Goal: Task Accomplishment & Management: Use online tool/utility

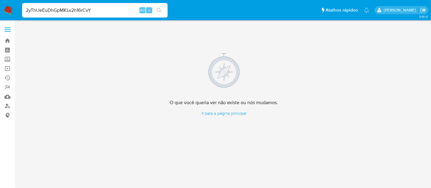
type input "2yThUeEuDhGpMKLv2h16rCvY"
click at [158, 8] on icon "search-icon" at bounding box center [159, 10] width 5 height 5
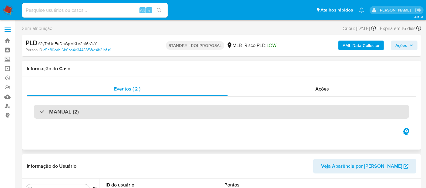
click at [91, 111] on div "MANUAL (2)" at bounding box center [221, 112] width 375 height 14
select select "10"
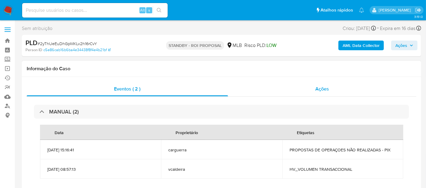
click at [327, 90] on span "Ações" at bounding box center [322, 88] width 14 height 7
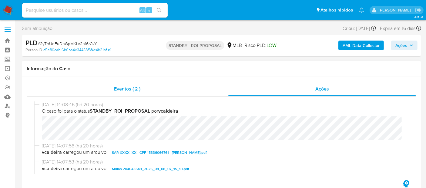
click at [124, 90] on span "Eventos ( 2 )" at bounding box center [127, 88] width 26 height 7
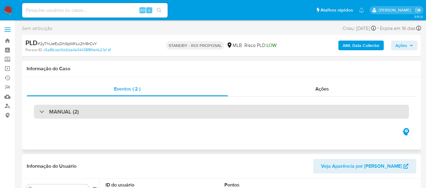
click at [99, 113] on div "MANUAL (2)" at bounding box center [221, 112] width 375 height 14
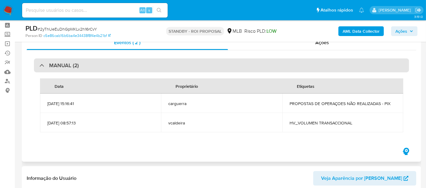
scroll to position [34, 0]
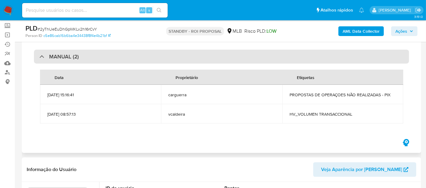
click at [64, 55] on h3 "MANUAL (2)" at bounding box center [64, 56] width 30 height 7
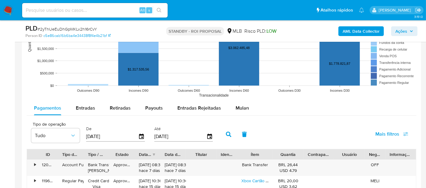
scroll to position [606, 0]
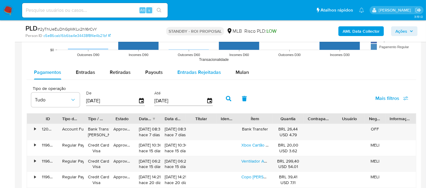
click at [195, 70] on span "Entradas Rejeitadas" at bounding box center [199, 72] width 44 height 7
select select "10"
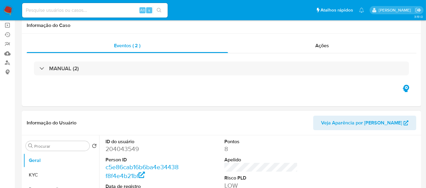
scroll to position [0, 0]
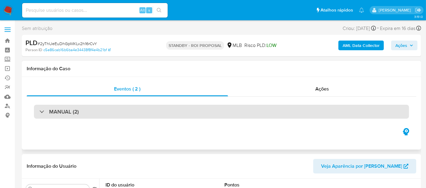
click at [66, 111] on h3 "MANUAL (2)" at bounding box center [64, 112] width 30 height 7
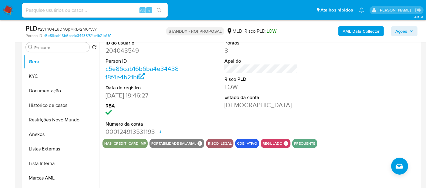
scroll to position [202, 0]
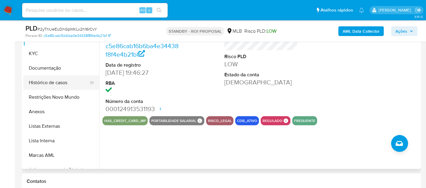
click at [42, 67] on button "Documentação" at bounding box center [61, 68] width 76 height 15
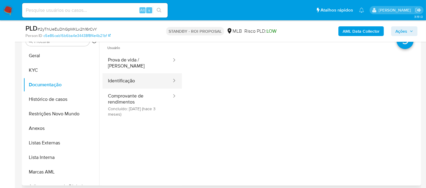
scroll to position [168, 0]
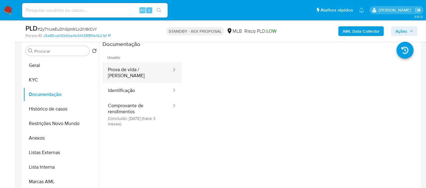
click at [132, 69] on button "Prova de vida / Selfie" at bounding box center [137, 72] width 70 height 21
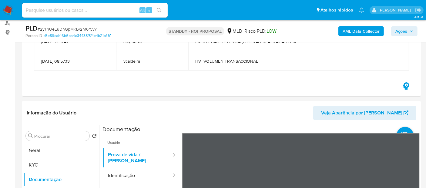
scroll to position [67, 0]
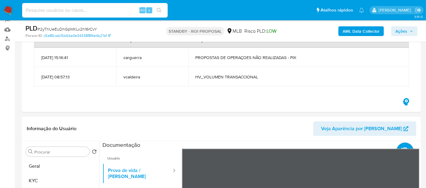
click at [61, 9] on input at bounding box center [95, 10] width 146 height 8
paste input "uJKDpULbaTHTOmDGE6w3M5rS"
type input "uJKDpULbaTHTOmDGE6w3M5rS"
click at [158, 8] on icon "search-icon" at bounding box center [159, 10] width 5 height 5
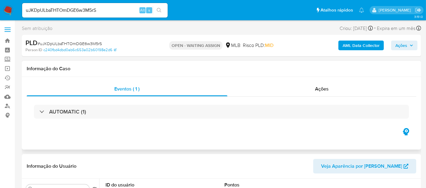
select select "10"
click at [315, 88] on span "Ações" at bounding box center [322, 88] width 14 height 7
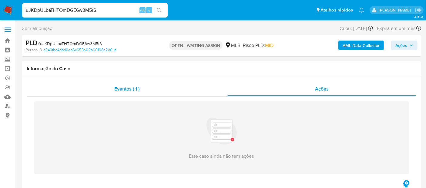
click at [128, 89] on span "Eventos ( 1 )" at bounding box center [126, 88] width 25 height 7
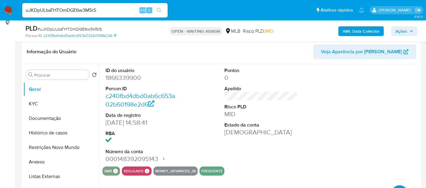
scroll to position [101, 0]
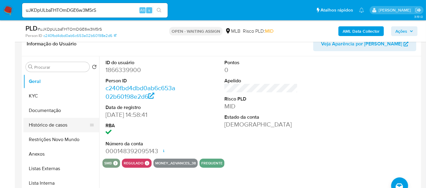
click at [56, 123] on button "Histórico de casos" at bounding box center [58, 125] width 71 height 15
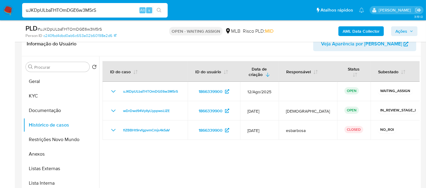
drag, startPoint x: 25, startPoint y: 9, endPoint x: 99, endPoint y: 9, distance: 73.7
click at [99, 9] on input "uJKDpULbaTHTOmDGE6w3M5rS" at bounding box center [95, 10] width 146 height 8
click at [6, 9] on img at bounding box center [8, 10] width 10 height 10
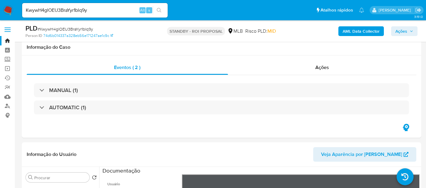
select select "10"
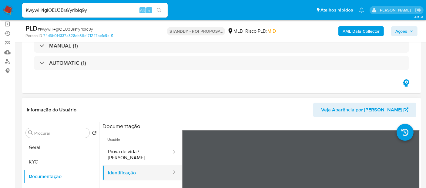
scroll to position [101, 0]
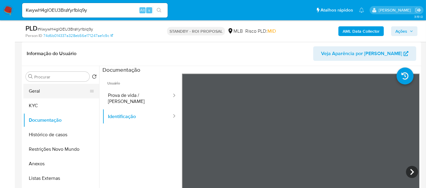
click at [41, 91] on button "Geral" at bounding box center [58, 91] width 71 height 15
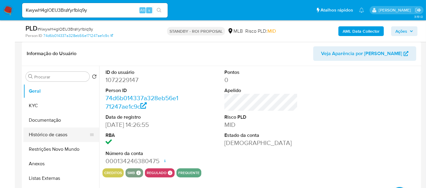
click at [44, 136] on button "Histórico de casos" at bounding box center [58, 135] width 71 height 15
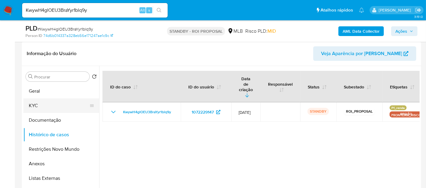
click at [35, 106] on button "KYC" at bounding box center [58, 106] width 71 height 15
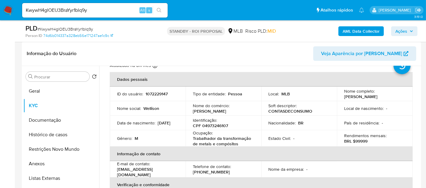
scroll to position [34, 0]
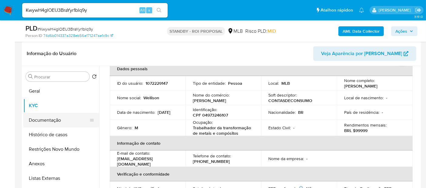
click at [44, 119] on button "Documentação" at bounding box center [58, 120] width 71 height 15
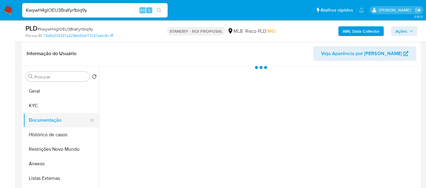
scroll to position [0, 0]
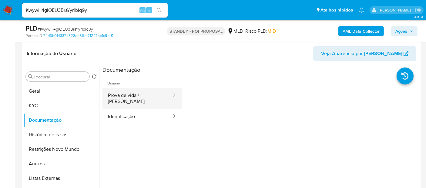
click at [140, 98] on button "Prova de vida / Selfie" at bounding box center [137, 98] width 70 height 21
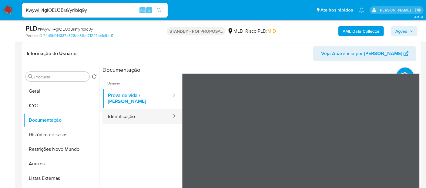
click at [134, 111] on button "Identificação" at bounding box center [137, 116] width 70 height 15
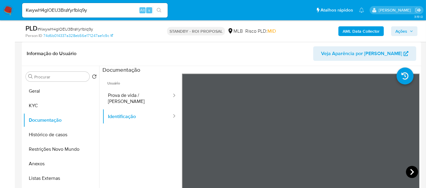
click at [408, 172] on icon at bounding box center [412, 172] width 12 height 12
click at [46, 134] on button "Histórico de casos" at bounding box center [58, 135] width 71 height 15
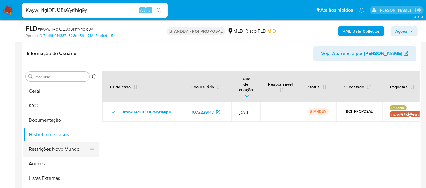
click at [53, 149] on button "Restrições Novo Mundo" at bounding box center [58, 149] width 71 height 15
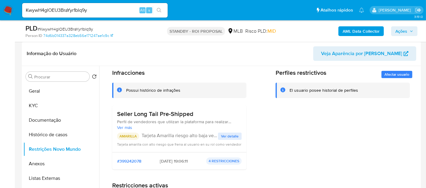
scroll to position [34, 0]
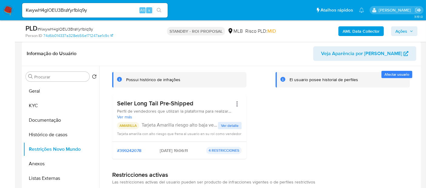
click at [228, 125] on span "Ver detalle" at bounding box center [230, 126] width 18 height 6
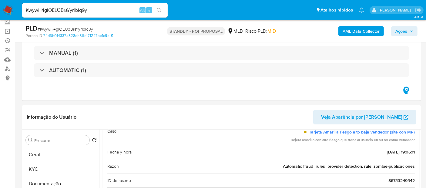
scroll to position [0, 0]
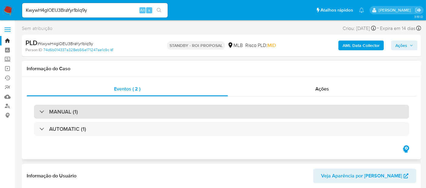
click at [85, 112] on div "MANUAL (1)" at bounding box center [221, 112] width 375 height 14
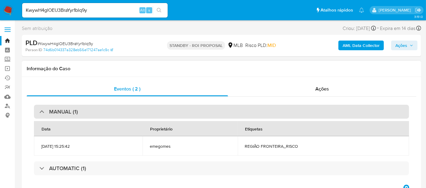
click at [145, 112] on div "MANUAL (1)" at bounding box center [221, 112] width 375 height 14
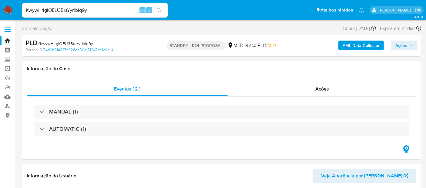
click at [10, 9] on img at bounding box center [8, 10] width 10 height 10
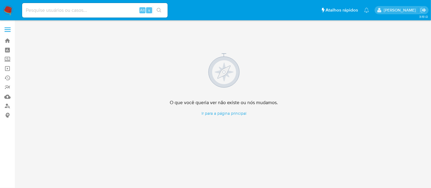
click at [6, 9] on img at bounding box center [8, 10] width 10 height 10
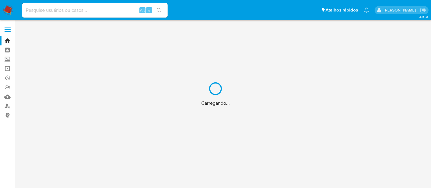
click at [55, 10] on div "Carregando..." at bounding box center [215, 94] width 431 height 188
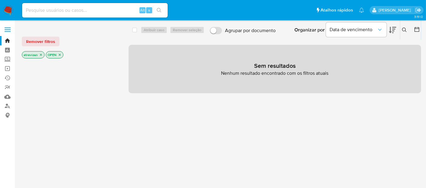
click at [40, 9] on input at bounding box center [95, 10] width 146 height 8
paste input "454989836"
type input "454989836"
click at [157, 9] on icon "search-icon" at bounding box center [159, 10] width 5 height 5
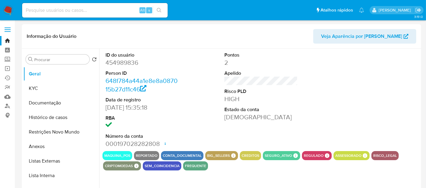
select select "10"
click at [40, 88] on button "KYC" at bounding box center [58, 88] width 71 height 15
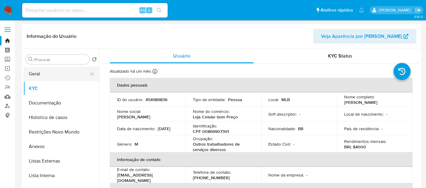
click at [43, 75] on button "Geral" at bounding box center [58, 74] width 71 height 15
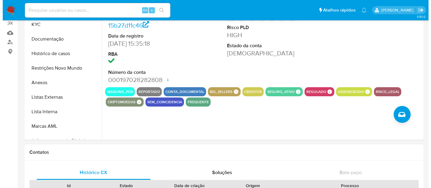
scroll to position [67, 0]
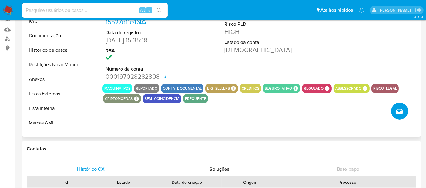
click at [400, 110] on icon "Criar caso manual" at bounding box center [399, 111] width 7 height 7
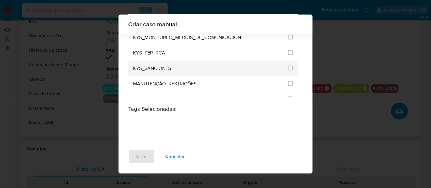
scroll to position [707, 0]
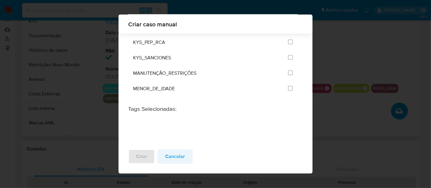
click at [176, 156] on span "Cancelar" at bounding box center [175, 156] width 20 height 13
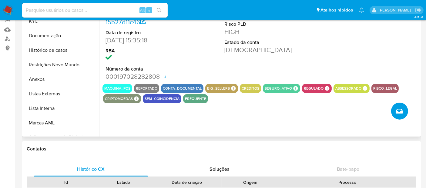
click at [400, 113] on icon "Criar caso manual" at bounding box center [399, 111] width 7 height 5
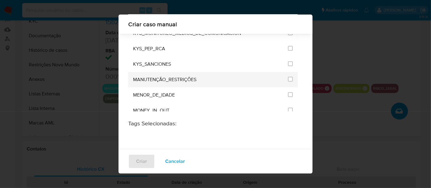
scroll to position [722, 0]
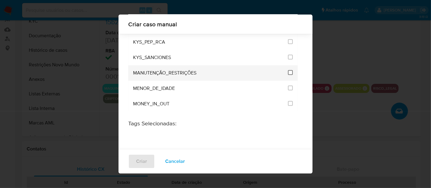
click at [288, 70] on input "2407" at bounding box center [290, 72] width 5 height 5
checkbox input "true"
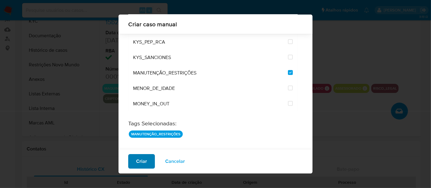
click at [143, 159] on span "Criar" at bounding box center [141, 161] width 11 height 13
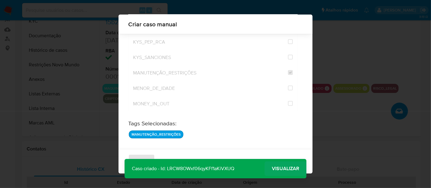
click at [284, 169] on span "Visualizar" at bounding box center [285, 169] width 27 height 0
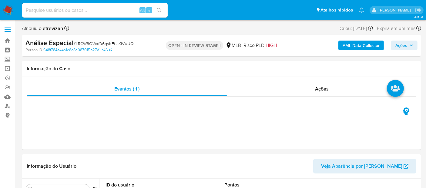
select select "10"
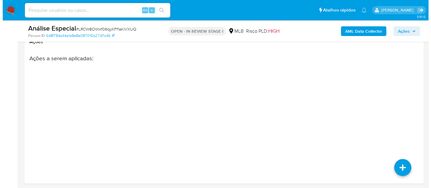
scroll to position [1088, 0]
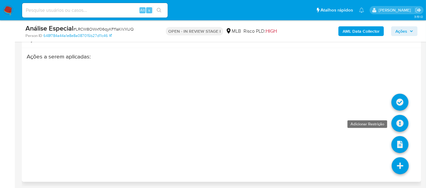
click at [400, 117] on icon at bounding box center [399, 123] width 17 height 17
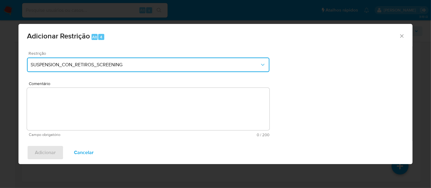
click at [263, 65] on icon "Restriction" at bounding box center [263, 65] width 6 height 6
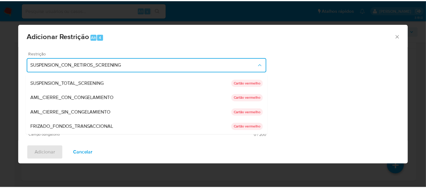
scroll to position [12, 0]
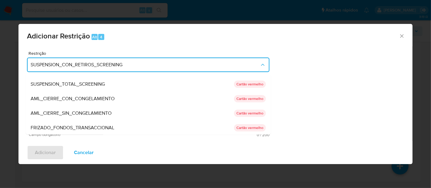
click at [79, 112] on span "AML_CIERRE_SIN_CONGELAMIENTO" at bounding box center [71, 113] width 81 height 6
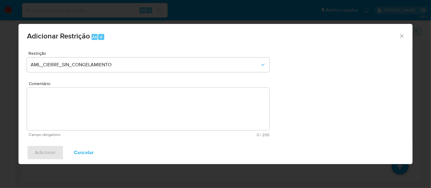
click at [49, 95] on textarea "Comentário" at bounding box center [148, 109] width 243 height 42
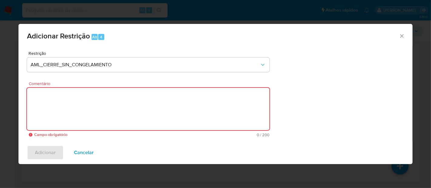
paste textarea "Deliberação para encerrar o relacionamento. NÃO INFORMAR AO USUÁRIO QUE SE TRAT…"
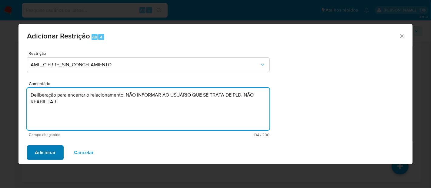
type textarea "Deliberação para encerrar o relacionamento. NÃO INFORMAR AO USUÁRIO QUE SE TRAT…"
click at [48, 152] on span "Adicionar" at bounding box center [45, 152] width 21 height 13
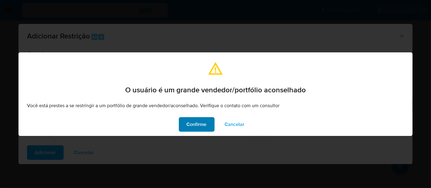
click at [196, 124] on span "Confirme" at bounding box center [197, 124] width 20 height 13
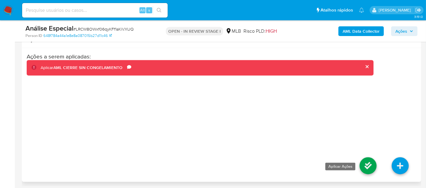
click at [368, 166] on icon at bounding box center [368, 166] width 17 height 17
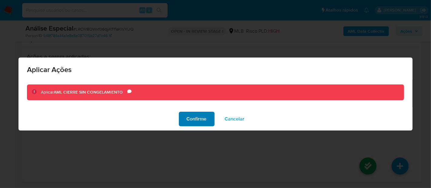
click at [196, 119] on span "Confirme" at bounding box center [197, 118] width 20 height 13
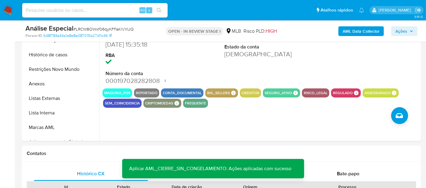
scroll to position [158, 0]
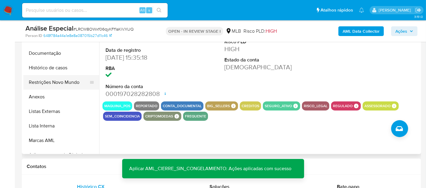
click at [53, 82] on button "Restrições Novo Mundo" at bounding box center [58, 82] width 71 height 15
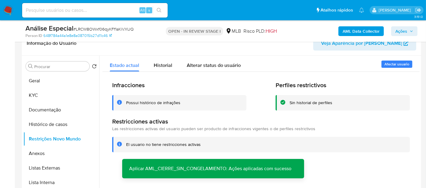
scroll to position [91, 0]
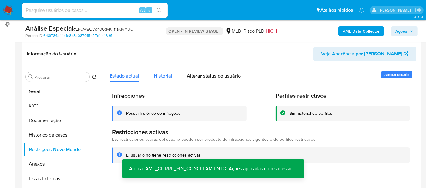
click at [163, 75] on span "Historial" at bounding box center [163, 75] width 18 height 7
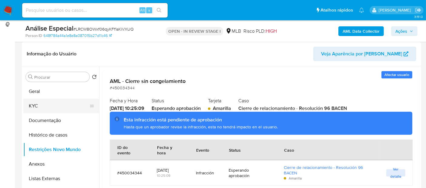
click at [37, 106] on button "KYC" at bounding box center [58, 106] width 71 height 15
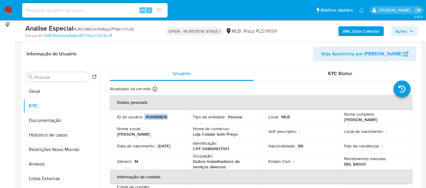
drag, startPoint x: 144, startPoint y: 117, endPoint x: 167, endPoint y: 117, distance: 23.0
click at [167, 117] on div "ID do usuário : 454989836" at bounding box center [147, 116] width 61 height 5
copy div "454989836"
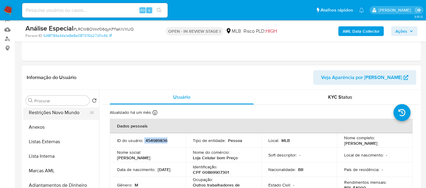
scroll to position [67, 0]
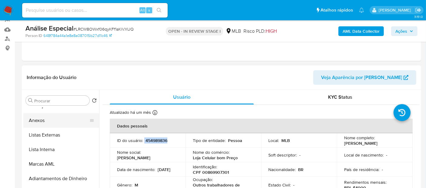
click at [40, 123] on button "Anexos" at bounding box center [58, 120] width 71 height 15
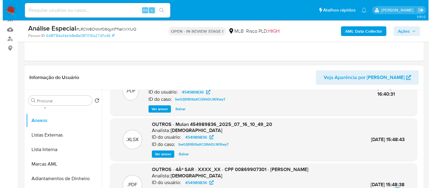
scroll to position [64, 0]
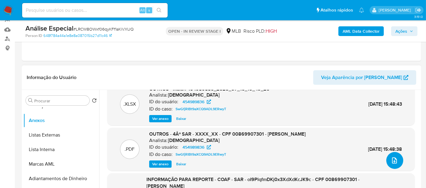
click at [392, 161] on icon "upload-file" at bounding box center [394, 161] width 5 height 6
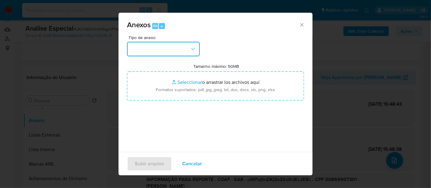
click at [196, 47] on icon "button" at bounding box center [193, 49] width 6 height 6
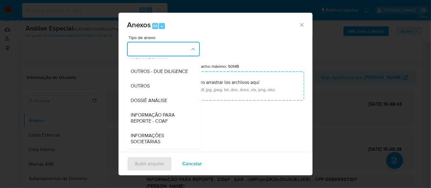
scroll to position [93, 0]
click at [146, 87] on span "OUTROS" at bounding box center [140, 86] width 19 height 6
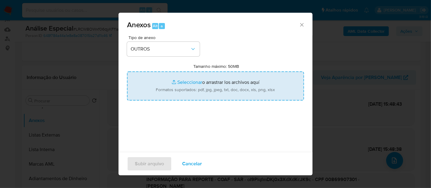
click at [186, 83] on input "Tamanho máximo: 50MB Seleccionar archivos" at bounding box center [215, 86] width 177 height 29
type input "C:\fakepath\De acordo_encerramento_ assessor_Francisco A Nunes.pdf"
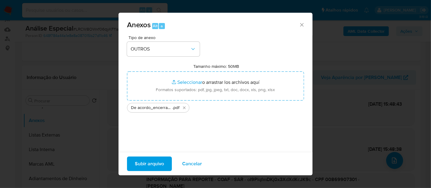
click at [150, 163] on span "Subir arquivo" at bounding box center [149, 163] width 29 height 13
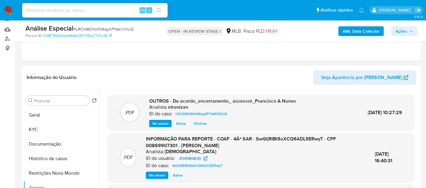
scroll to position [6, 0]
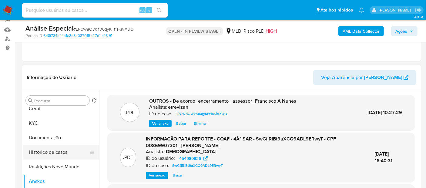
click at [53, 151] on button "Histórico de casos" at bounding box center [58, 152] width 71 height 15
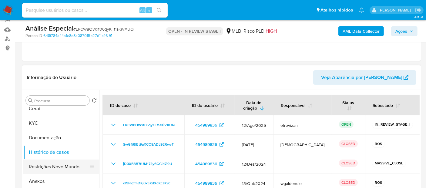
click at [55, 165] on button "Restrições Novo Mundo" at bounding box center [58, 167] width 71 height 15
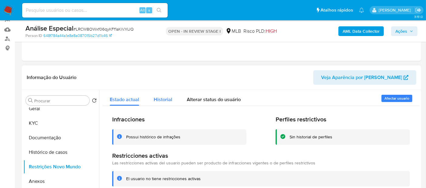
click at [163, 100] on span "Historial" at bounding box center [163, 99] width 18 height 7
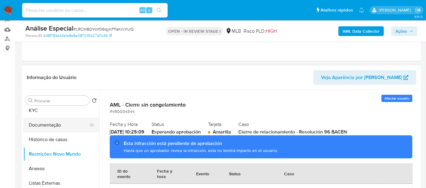
scroll to position [34, 0]
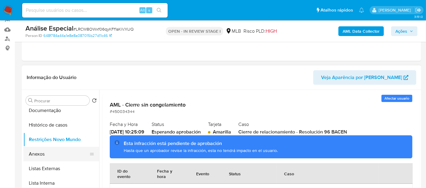
click at [42, 154] on button "Anexos" at bounding box center [58, 154] width 71 height 15
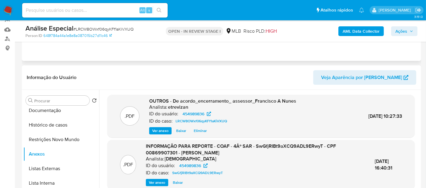
scroll to position [0, 0]
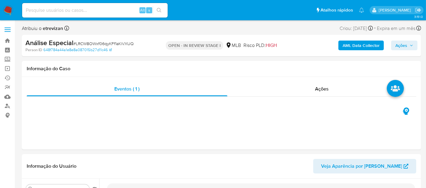
click at [410, 43] on span "Ações" at bounding box center [404, 45] width 18 height 8
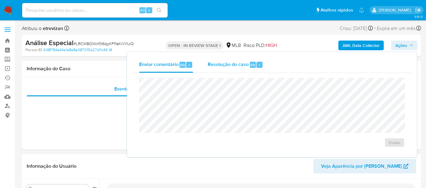
drag, startPoint x: 229, startPoint y: 64, endPoint x: 223, endPoint y: 65, distance: 6.1
click at [229, 64] on span "Resolução do caso" at bounding box center [228, 64] width 41 height 7
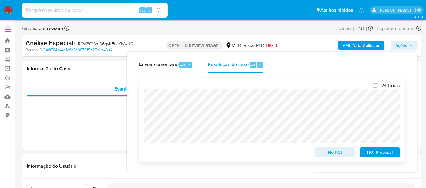
click at [334, 153] on span "No ROI" at bounding box center [336, 152] width 32 height 8
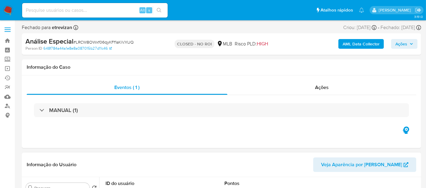
select select "10"
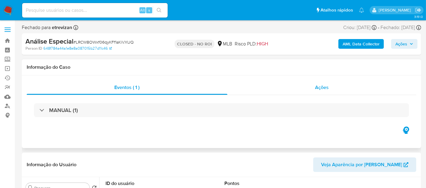
click at [324, 88] on span "Ações" at bounding box center [322, 87] width 14 height 7
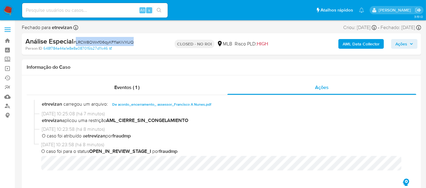
drag, startPoint x: 76, startPoint y: 42, endPoint x: 134, endPoint y: 44, distance: 57.6
click at [134, 44] on div "Análise Especial # LRCW8OWxf06qyKFf1aKiVXUQ" at bounding box center [89, 41] width 129 height 9
copy span "LRCW8OWxf06qyKFf1aKiVXUQ"
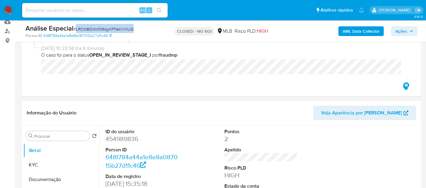
scroll to position [101, 0]
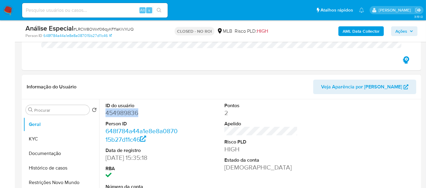
drag, startPoint x: 106, startPoint y: 113, endPoint x: 137, endPoint y: 114, distance: 31.2
click at [137, 114] on dd "454989836" at bounding box center [142, 113] width 73 height 8
copy dd "454989836"
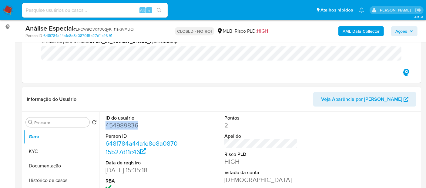
scroll to position [0, 0]
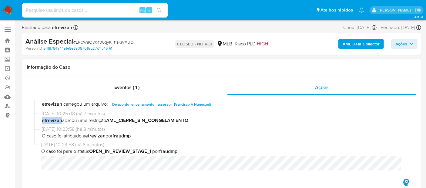
drag, startPoint x: 42, startPoint y: 121, endPoint x: 61, endPoint y: 121, distance: 18.8
click at [61, 121] on span "etrevizan aplicou uma restrição AML_CIERRE_SIN_CONGELAMIENTO" at bounding box center [224, 120] width 365 height 7
copy b "etrevizan"
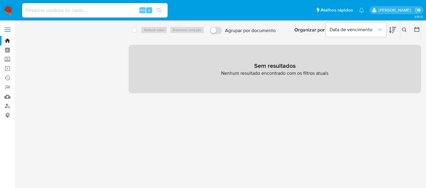
click at [40, 55] on icon "close-filter" at bounding box center [41, 55] width 4 height 4
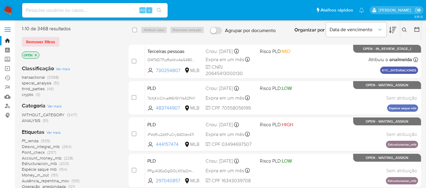
click at [37, 55] on icon "close-filter" at bounding box center [36, 55] width 4 height 4
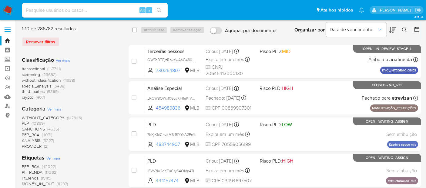
click at [402, 29] on icon at bounding box center [404, 30] width 5 height 5
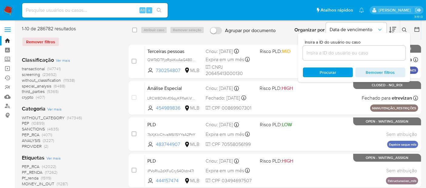
click at [324, 56] on input at bounding box center [354, 53] width 102 height 8
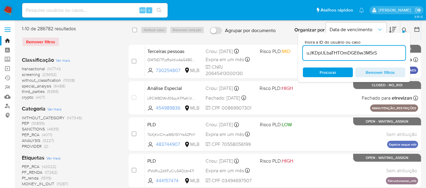
type input "uJKDpULbaTHTOmDGE6w3M5rS"
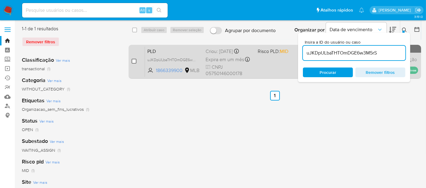
click at [134, 62] on input "checkbox" at bounding box center [134, 61] width 5 height 5
checkbox input "true"
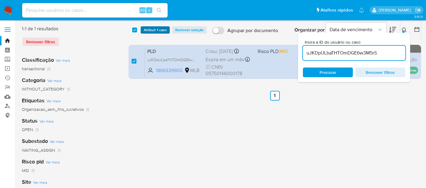
click at [156, 32] on span "Atribuir 1 caso" at bounding box center [155, 30] width 23 height 6
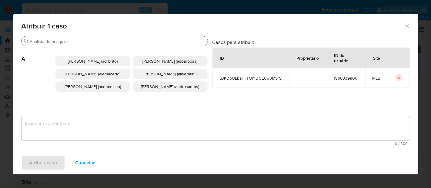
click at [55, 42] on input "Buscar" at bounding box center [117, 41] width 175 height 5
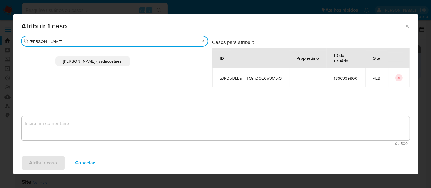
type input "igor"
click at [90, 61] on span "Igor Sa Da Costa E Silva (isadacostaes)" at bounding box center [92, 61] width 59 height 6
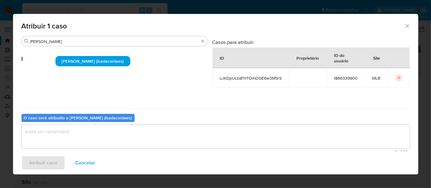
click at [65, 136] on textarea "assign-modal" at bounding box center [216, 137] width 388 height 24
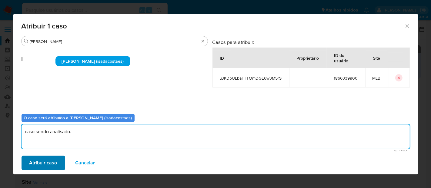
type textarea "caso sendo analisado."
click at [57, 162] on button "Atribuir caso" at bounding box center [44, 163] width 44 height 15
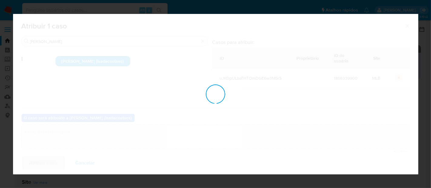
checkbox input "false"
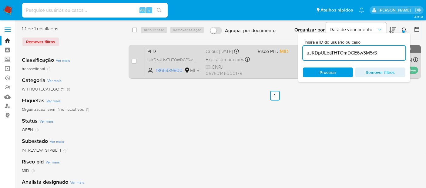
click at [267, 69] on div "PLD uJKDpULbaTHTOmDGE6w3M5rS 1866339900 MLB Risco PLD: MID Criou: 12/08/2025 Cr…" at bounding box center [281, 61] width 273 height 31
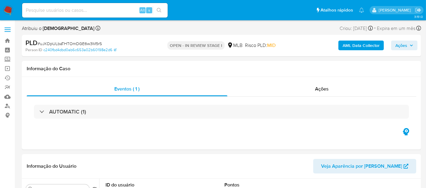
select select "10"
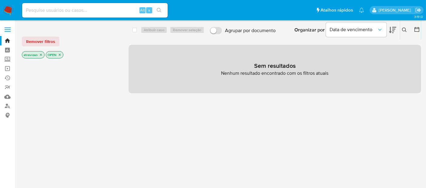
click at [55, 11] on input at bounding box center [95, 10] width 146 height 8
paste input "f7WmC8j428OEjH6SqGDxTioF"
type input "f7WmC8j428OEjH6SqGDxTioF"
drag, startPoint x: 159, startPoint y: 8, endPoint x: 169, endPoint y: 17, distance: 13.8
click at [159, 9] on icon "search-icon" at bounding box center [159, 10] width 5 height 5
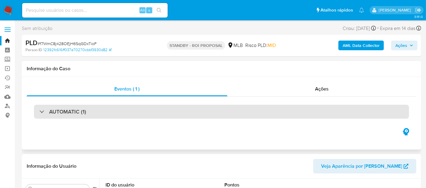
select select "10"
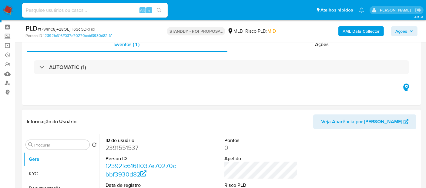
scroll to position [34, 0]
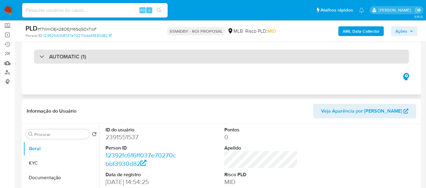
click at [104, 58] on div "AUTOMATIC (1)" at bounding box center [221, 57] width 375 height 14
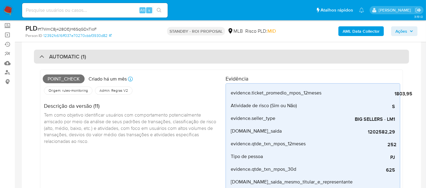
click at [109, 58] on div "AUTOMATIC (1)" at bounding box center [221, 57] width 375 height 14
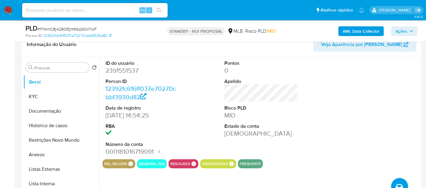
scroll to position [101, 0]
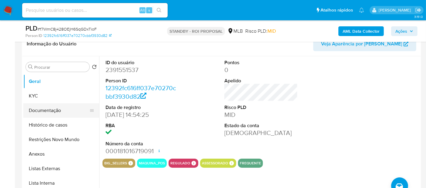
click at [42, 113] on button "Documentação" at bounding box center [58, 110] width 71 height 15
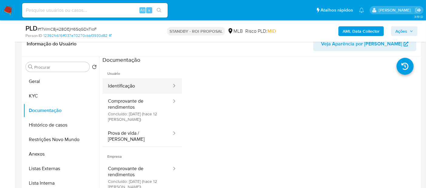
click at [139, 86] on button "Identificação" at bounding box center [137, 86] width 70 height 15
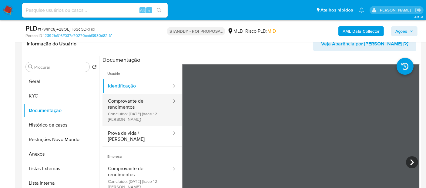
click at [125, 103] on button "Comprovante de rendimentos Concluído: [DATE] (hace 12 [PERSON_NAME])" at bounding box center [137, 110] width 70 height 32
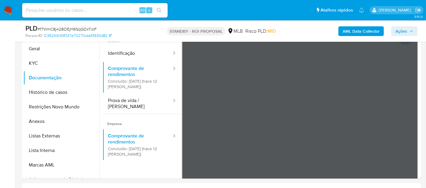
scroll to position [136, 0]
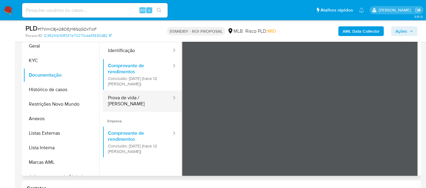
click at [131, 99] on button "Prova de vida / [PERSON_NAME]" at bounding box center [137, 101] width 70 height 21
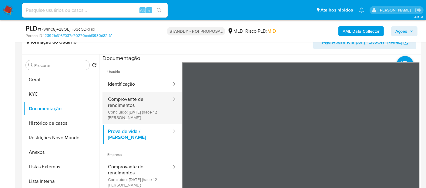
scroll to position [34, 0]
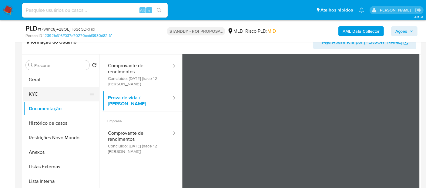
click at [41, 95] on button "KYC" at bounding box center [58, 94] width 71 height 15
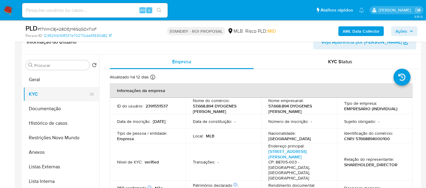
click at [34, 91] on button "KYC" at bounding box center [58, 94] width 71 height 15
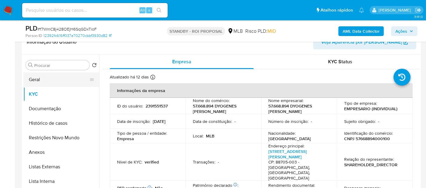
click at [39, 77] on button "Geral" at bounding box center [58, 79] width 71 height 15
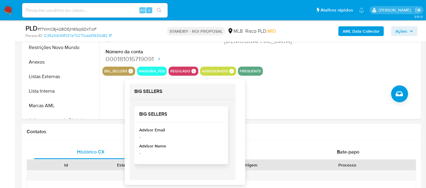
scroll to position [204, 0]
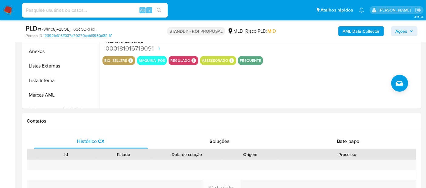
drag, startPoint x: 328, startPoint y: 106, endPoint x: 325, endPoint y: 118, distance: 12.4
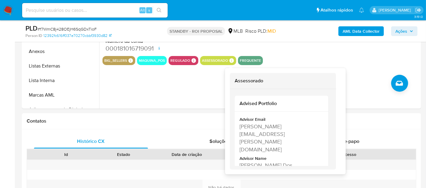
scroll to position [0, 0]
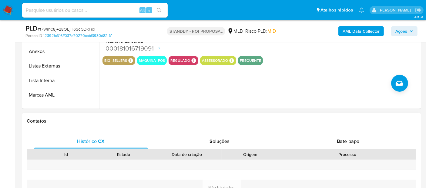
drag, startPoint x: 329, startPoint y: 104, endPoint x: 329, endPoint y: 116, distance: 11.8
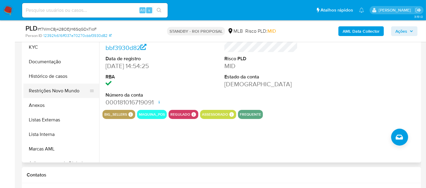
scroll to position [133, 0]
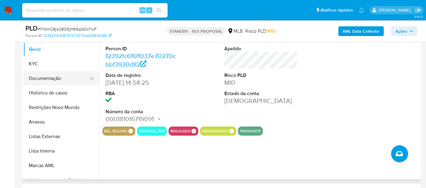
drag, startPoint x: 43, startPoint y: 78, endPoint x: 46, endPoint y: 78, distance: 3.3
click at [43, 78] on button "Documentação" at bounding box center [58, 78] width 71 height 15
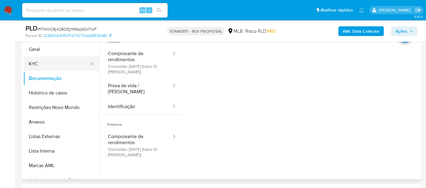
click at [41, 64] on button "KYC" at bounding box center [58, 64] width 71 height 15
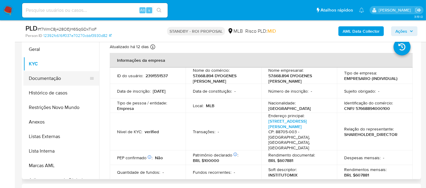
click at [48, 78] on button "Documentação" at bounding box center [58, 78] width 71 height 15
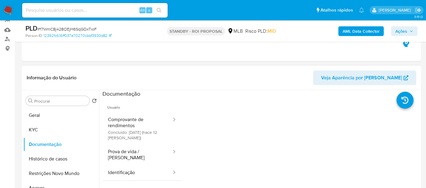
scroll to position [67, 0]
click at [42, 114] on button "Geral" at bounding box center [58, 115] width 71 height 15
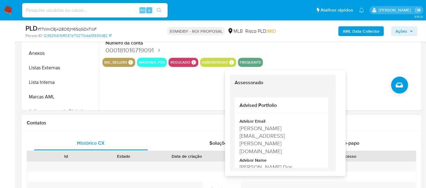
scroll to position [0, 0]
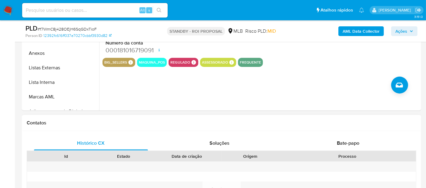
drag, startPoint x: 329, startPoint y: 122, endPoint x: 329, endPoint y: 128, distance: 5.2
click at [81, 10] on input at bounding box center [95, 10] width 146 height 8
paste input "vvWiuuqkLj2mnFQ1NLJziYBi"
type input "vvWiuuqkLj2mnFQ1NLJziYBi"
click at [161, 11] on icon "search-icon" at bounding box center [159, 10] width 5 height 5
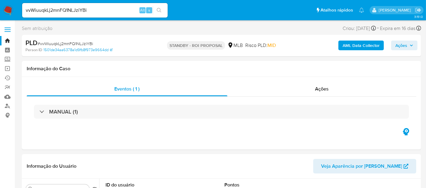
select select "10"
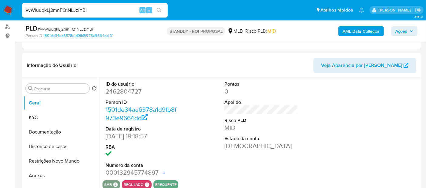
scroll to position [101, 0]
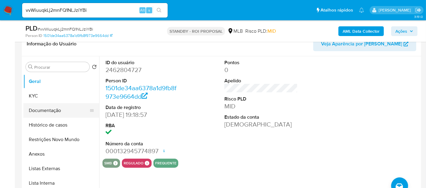
drag, startPoint x: 32, startPoint y: 108, endPoint x: 40, endPoint y: 109, distance: 8.2
click at [32, 108] on button "Documentação" at bounding box center [58, 110] width 71 height 15
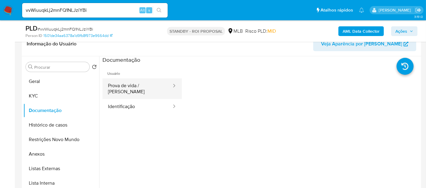
click at [130, 83] on button "Prova de vida / Selfie" at bounding box center [137, 89] width 70 height 21
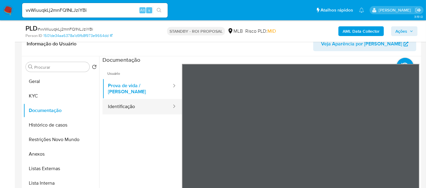
click at [121, 104] on button "Identificação" at bounding box center [137, 106] width 70 height 15
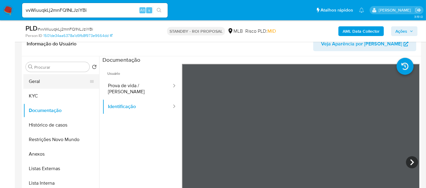
click at [41, 82] on button "Geral" at bounding box center [58, 81] width 71 height 15
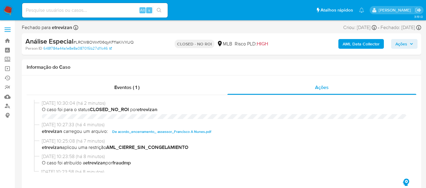
select select "10"
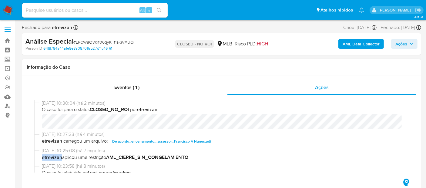
scroll to position [37, 0]
